Goal: Task Accomplishment & Management: Manage account settings

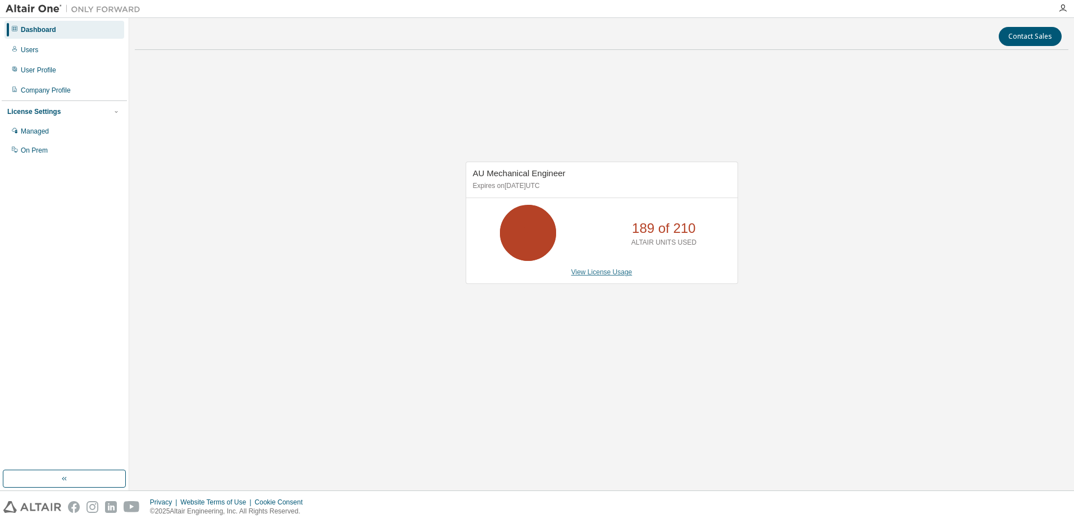
click at [608, 276] on link "View License Usage" at bounding box center [601, 272] width 61 height 8
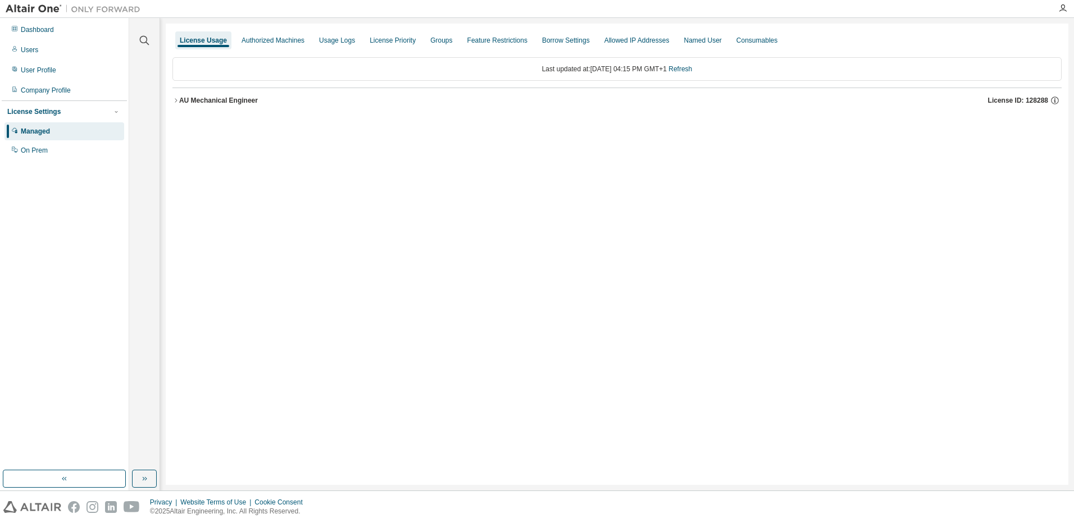
click at [175, 104] on button "AU Mechanical Engineer License ID: 128288" at bounding box center [616, 100] width 889 height 25
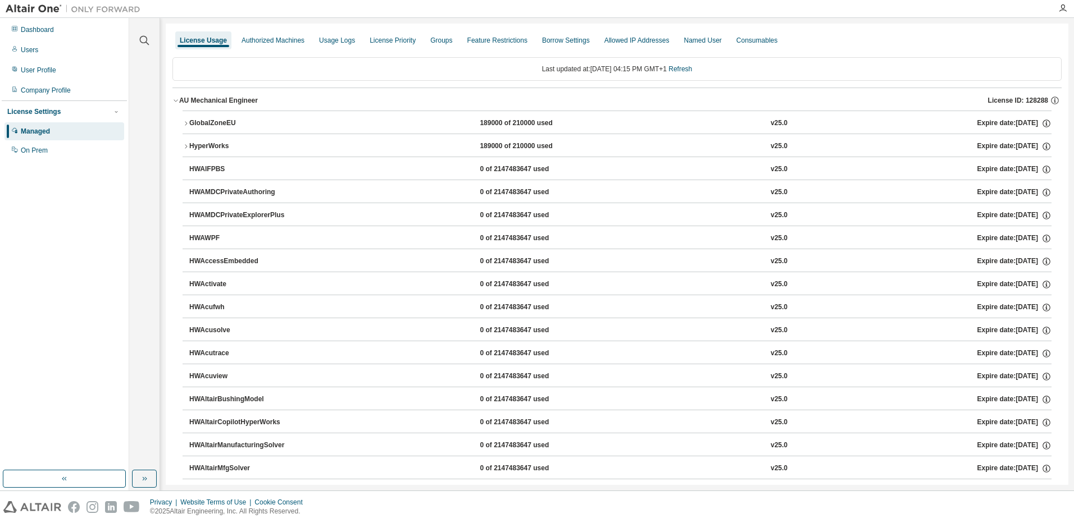
click at [188, 148] on icon "button" at bounding box center [186, 146] width 7 height 7
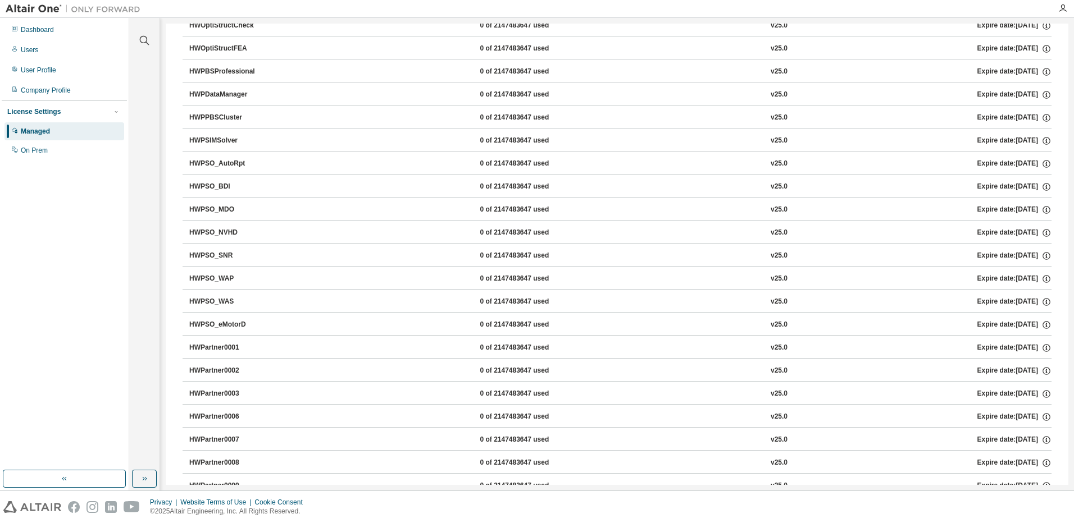
scroll to position [4605, 0]
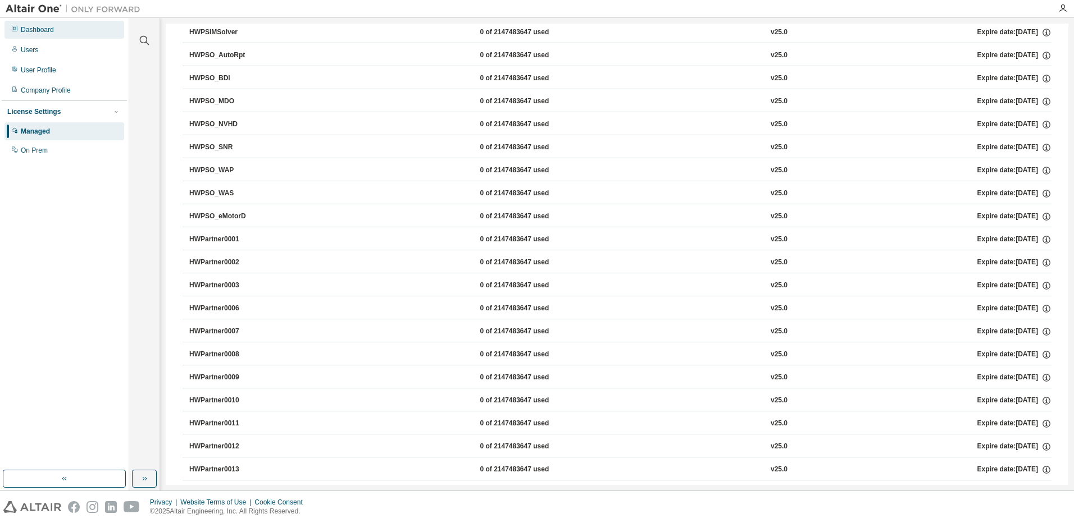
click at [31, 30] on div "Dashboard" at bounding box center [37, 29] width 33 height 9
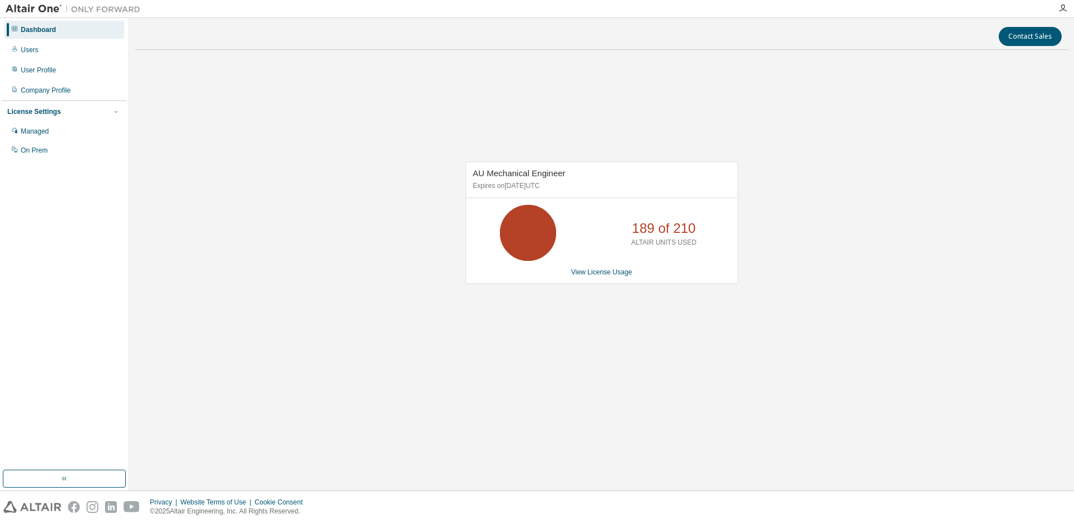
click at [35, 13] on img at bounding box center [76, 8] width 140 height 11
click at [24, 11] on img at bounding box center [76, 8] width 140 height 11
click at [58, 474] on button "button" at bounding box center [64, 479] width 123 height 18
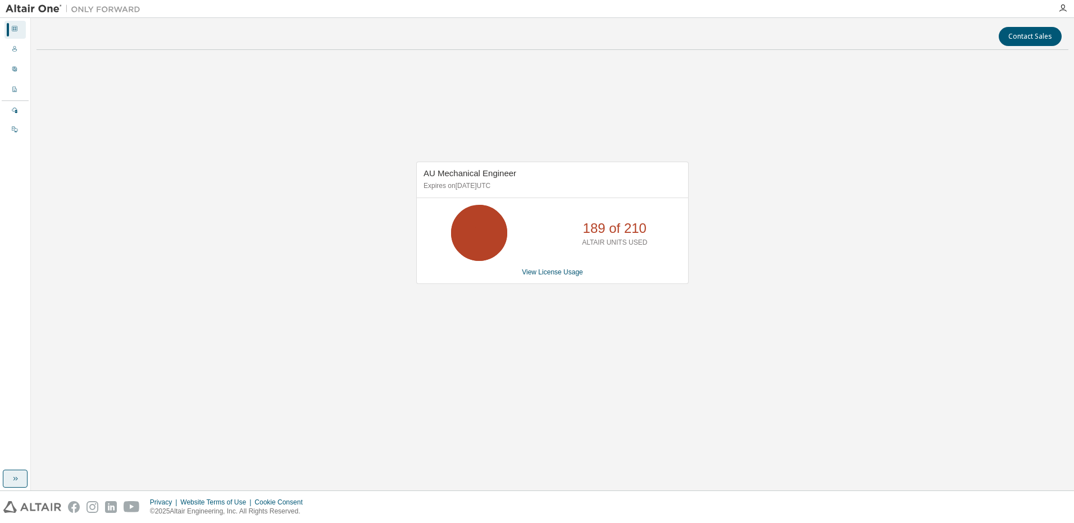
click at [13, 477] on icon "button" at bounding box center [14, 479] width 2 height 4
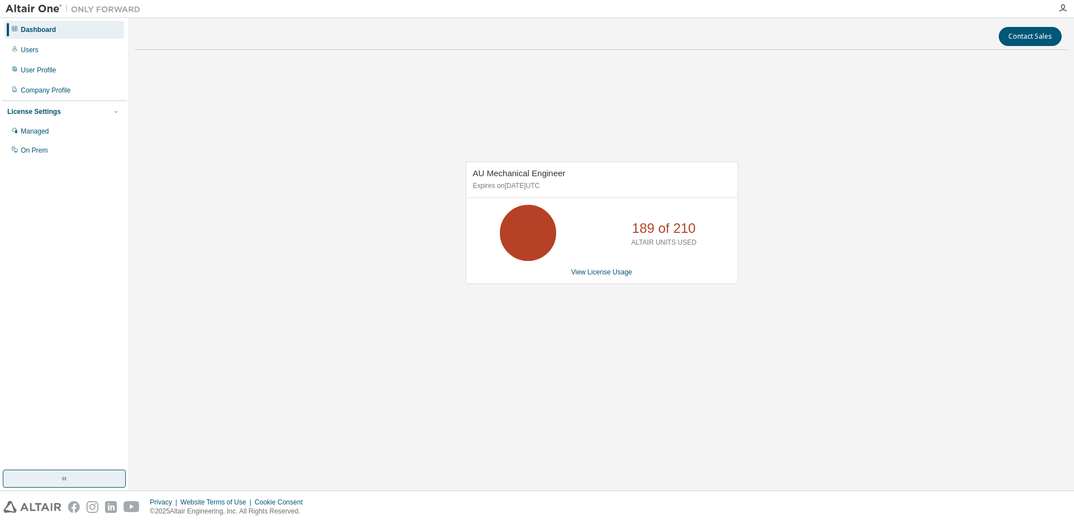
click at [3, 4] on div at bounding box center [73, 8] width 146 height 17
click at [21, 10] on img at bounding box center [76, 8] width 140 height 11
drag, startPoint x: 931, startPoint y: 1, endPoint x: 213, endPoint y: 374, distance: 808.6
click at [213, 374] on div "AU Mechanical Engineer Expires on November 30, 2025 UTC 189 of 210 ALTAIR UNITS…" at bounding box center [601, 229] width 933 height 340
click at [14, 26] on icon at bounding box center [14, 28] width 7 height 7
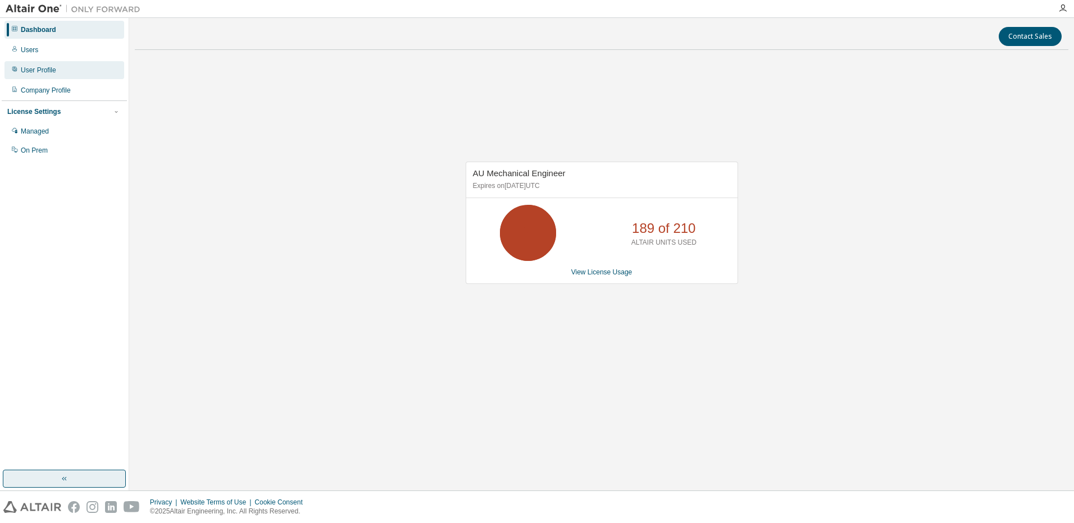
click at [42, 74] on div "User Profile" at bounding box center [38, 70] width 35 height 9
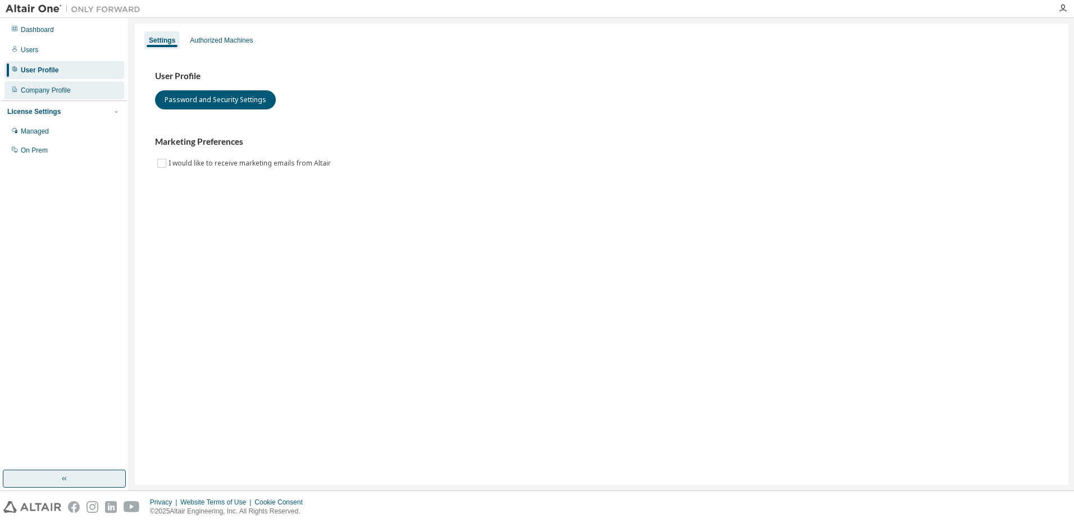
click at [49, 95] on div "Company Profile" at bounding box center [64, 90] width 120 height 18
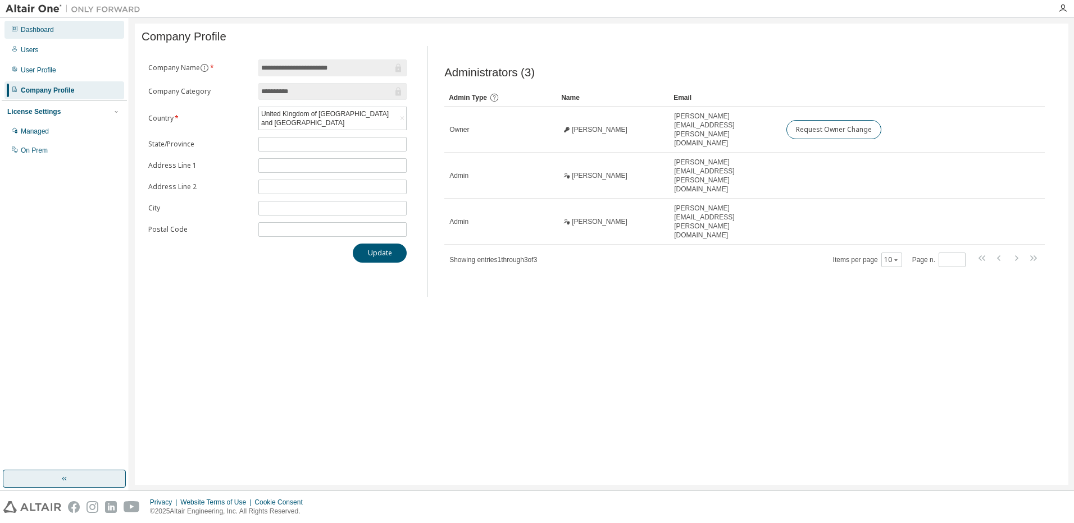
click at [12, 30] on icon at bounding box center [14, 28] width 7 height 7
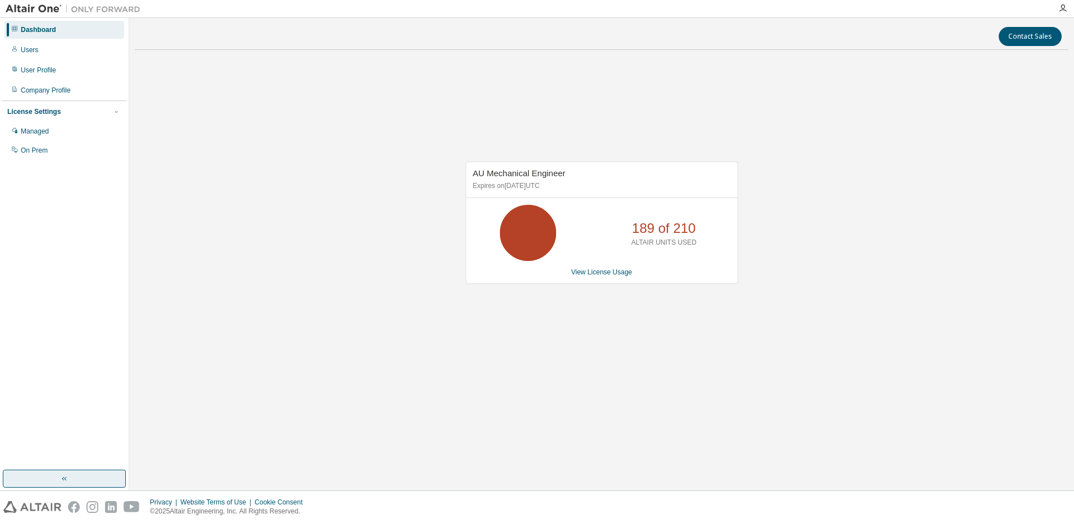
click at [19, 30] on div "Dashboard" at bounding box center [64, 30] width 120 height 18
click at [21, 7] on img at bounding box center [76, 8] width 140 height 11
click at [91, 6] on img at bounding box center [76, 8] width 140 height 11
